Goal: Transaction & Acquisition: Purchase product/service

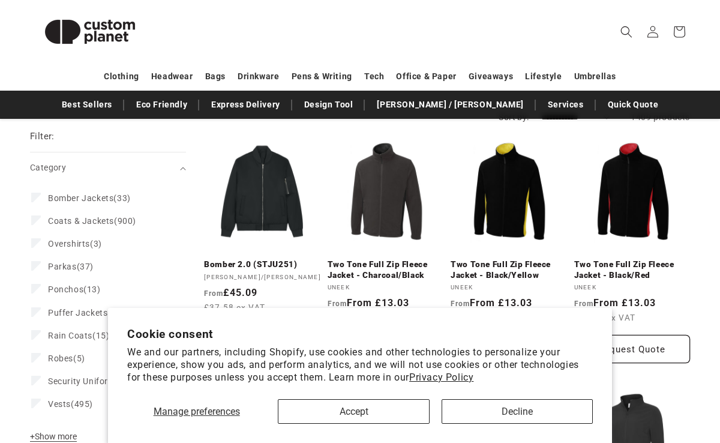
scroll to position [154, 0]
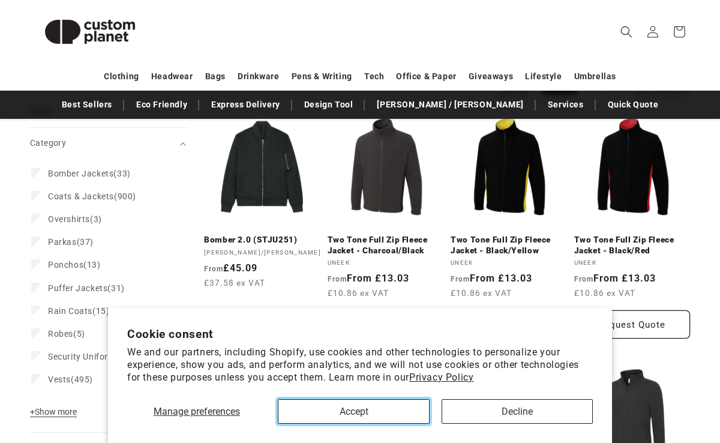
click at [353, 408] on button "Accept" at bounding box center [353, 411] width 151 height 25
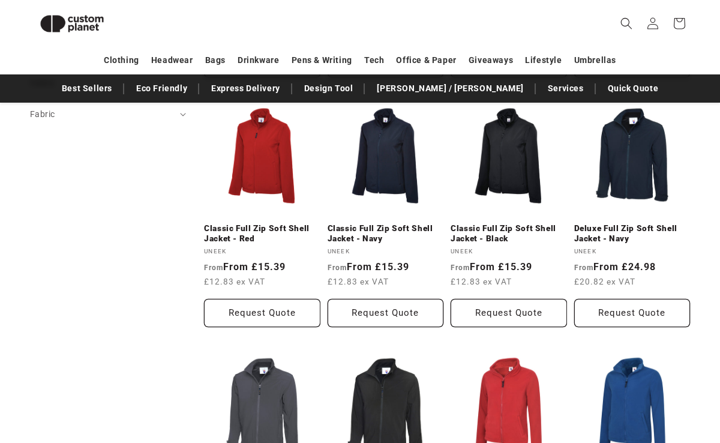
scroll to position [630, 0]
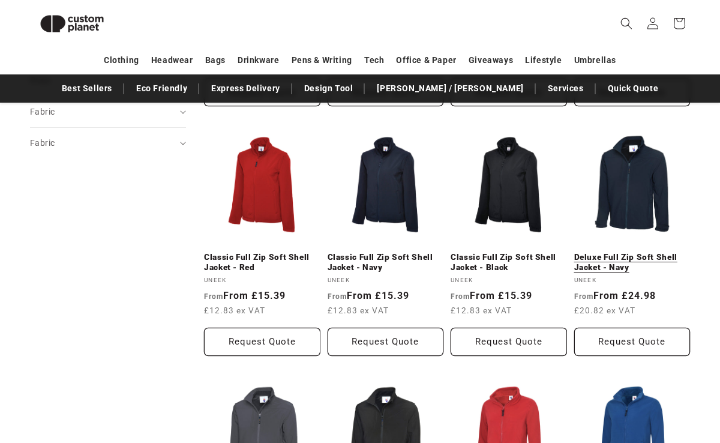
click at [649, 252] on link "Deluxe Full Zip Soft Shell Jacket - Navy" at bounding box center [632, 262] width 116 height 21
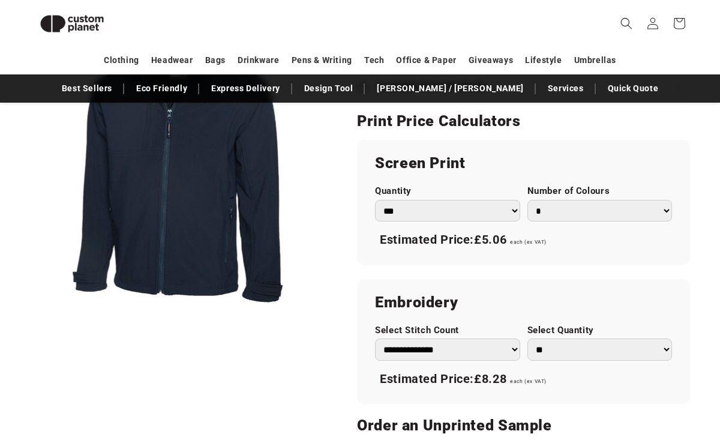
scroll to position [654, 0]
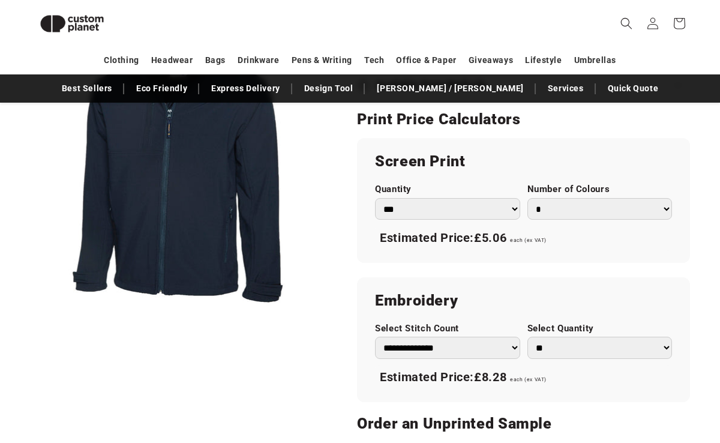
click at [499, 210] on select "*** *** *** **** **** **** ***** *****" at bounding box center [447, 209] width 145 height 22
click at [375, 198] on select "*** *** *** **** **** **** ***** *****" at bounding box center [447, 209] width 145 height 22
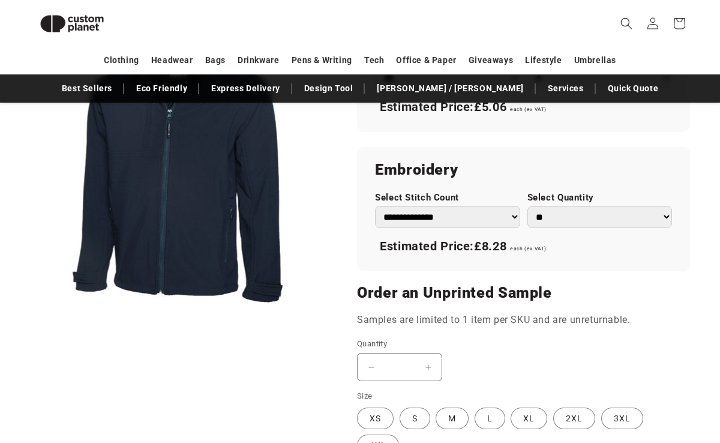
scroll to position [783, 0]
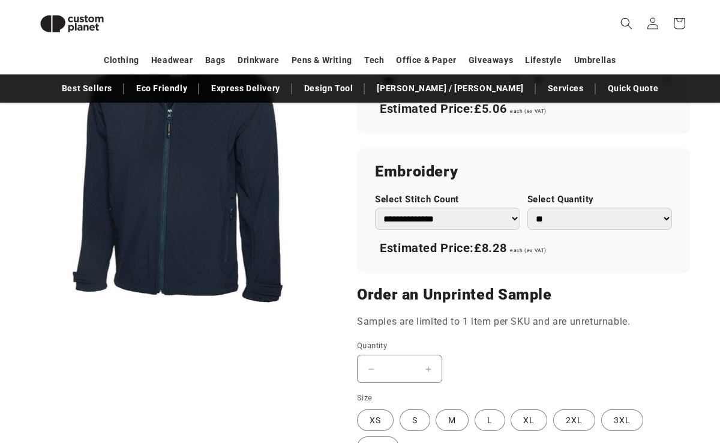
click at [480, 223] on select "**********" at bounding box center [447, 218] width 145 height 22
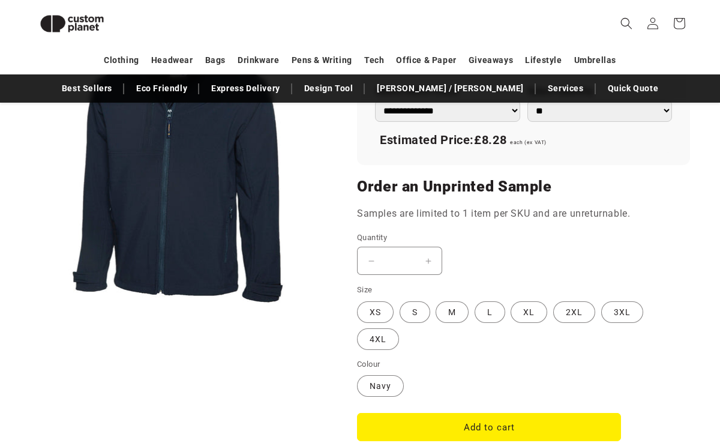
scroll to position [920, 0]
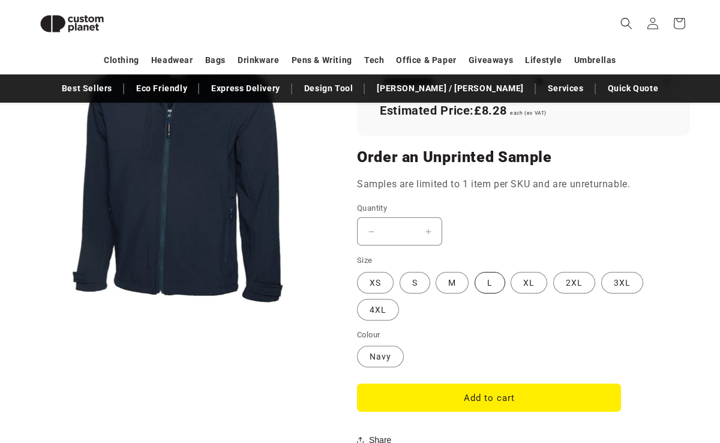
click at [484, 282] on label "L Variant sold out or unavailable" at bounding box center [489, 283] width 31 height 22
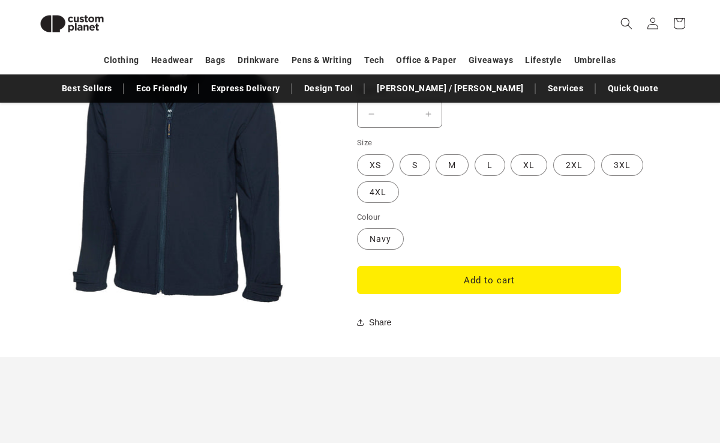
scroll to position [1060, 0]
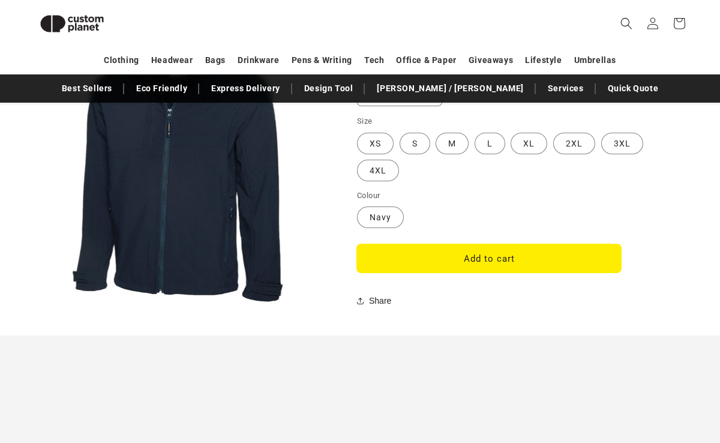
click at [481, 260] on button "Add to cart" at bounding box center [489, 258] width 264 height 28
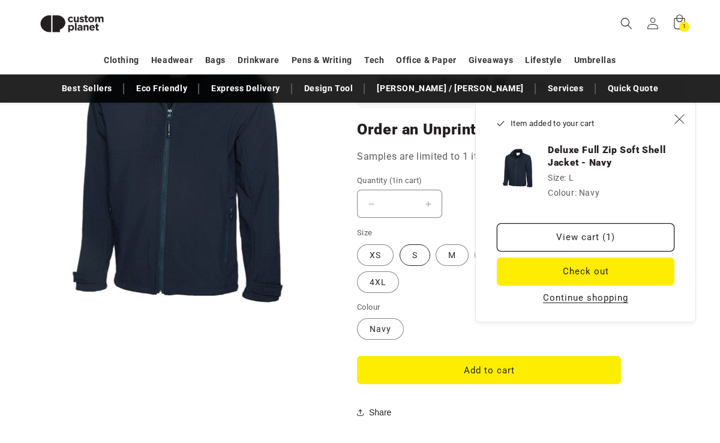
scroll to position [931, 0]
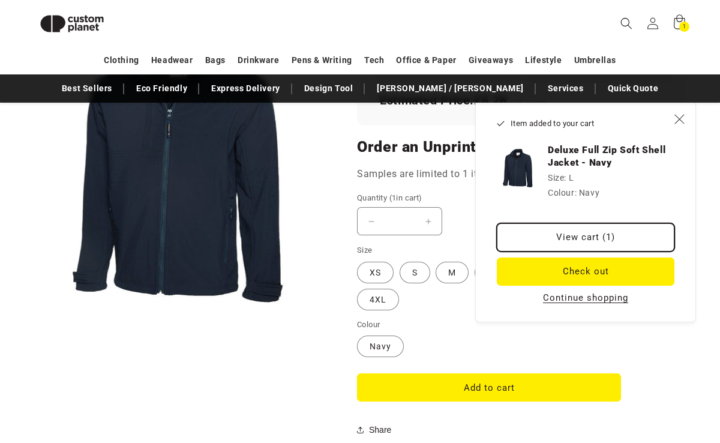
click at [543, 243] on link "View cart (1)" at bounding box center [584, 237] width 177 height 28
click at [675, 122] on icon "Close" at bounding box center [678, 118] width 11 height 11
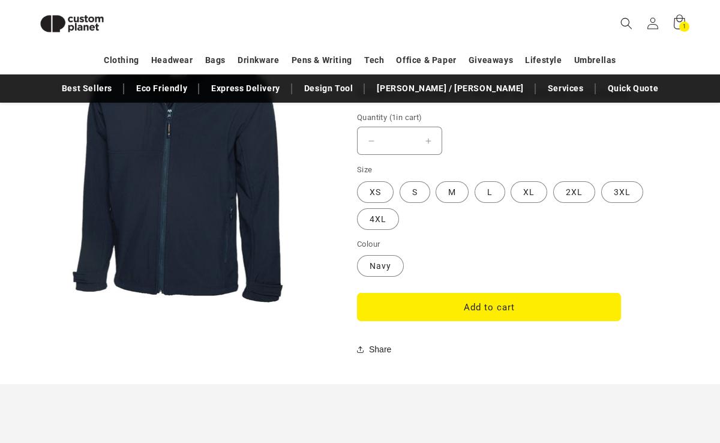
scroll to position [1025, 0]
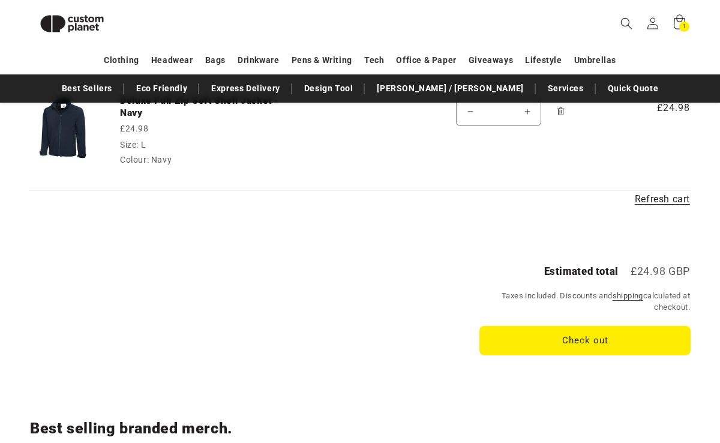
scroll to position [165, 0]
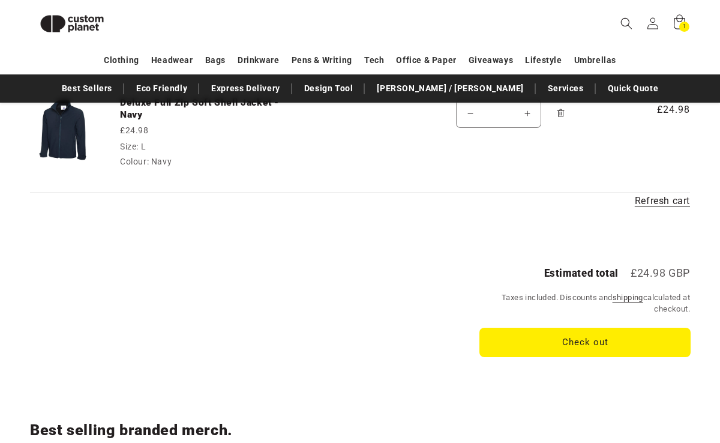
click at [597, 347] on button "Check out" at bounding box center [585, 342] width 210 height 28
